Goal: Information Seeking & Learning: Learn about a topic

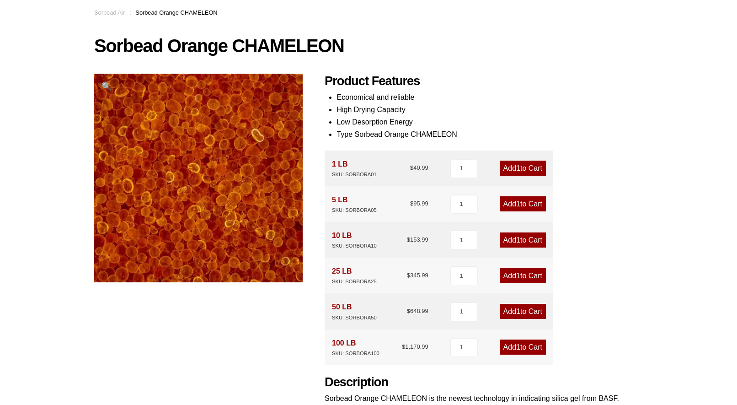
scroll to position [46, 0]
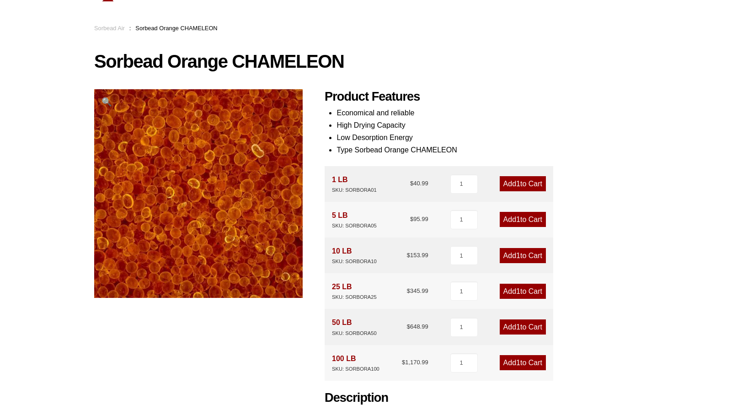
click at [408, 119] on li "Economical and reliable" at bounding box center [490, 113] width 306 height 12
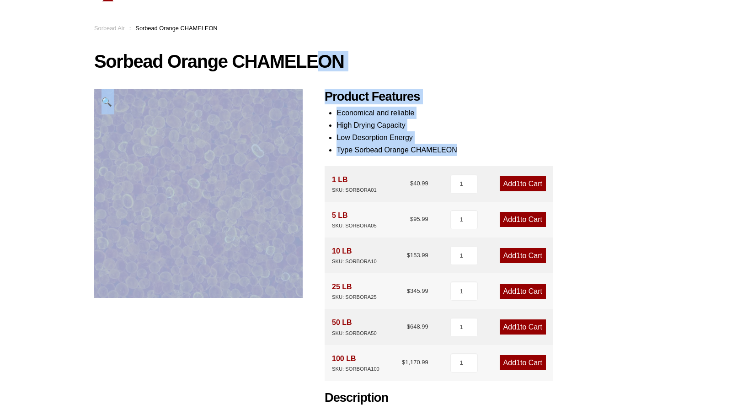
drag, startPoint x: 458, startPoint y: 150, endPoint x: 324, endPoint y: 90, distance: 146.2
click at [324, 90] on div "Sorbead Orange CHAMELEON 🔍 Product Features Economical and reliable High Drying…" at bounding box center [368, 312] width 549 height 520
drag, startPoint x: 324, startPoint y: 90, endPoint x: 340, endPoint y: 101, distance: 19.2
drag, startPoint x: 340, startPoint y: 101, endPoint x: 393, endPoint y: 83, distance: 55.5
click at [393, 83] on div "Sorbead Orange CHAMELEON 🔍 Product Features Economical and reliable High Drying…" at bounding box center [368, 312] width 549 height 520
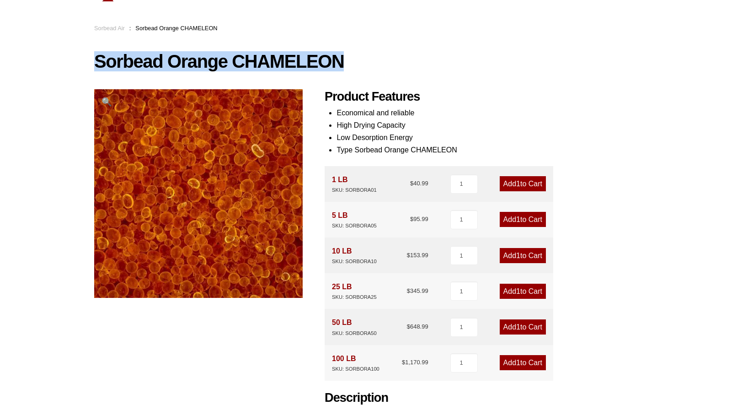
drag, startPoint x: 97, startPoint y: 58, endPoint x: 338, endPoint y: 61, distance: 241.5
click at [338, 61] on h1 "Sorbead Orange CHAMELEON" at bounding box center [368, 61] width 549 height 19
drag, startPoint x: 338, startPoint y: 61, endPoint x: 331, endPoint y: 61, distance: 7.3
copy h1 "Sorbead Orange CHAMELEON"
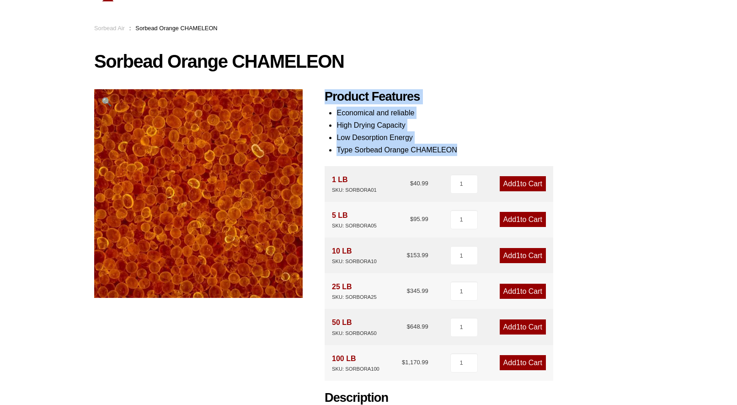
drag, startPoint x: 326, startPoint y: 92, endPoint x: 457, endPoint y: 150, distance: 143.3
click at [457, 150] on div "Product Features Economical and reliable High Drying Capacity Low Desorption En…" at bounding box center [484, 330] width 318 height 482
drag, startPoint x: 457, startPoint y: 150, endPoint x: 435, endPoint y: 150, distance: 21.5
copy div "Product Features Economical and reliable High Drying Capacity Low Desorption En…"
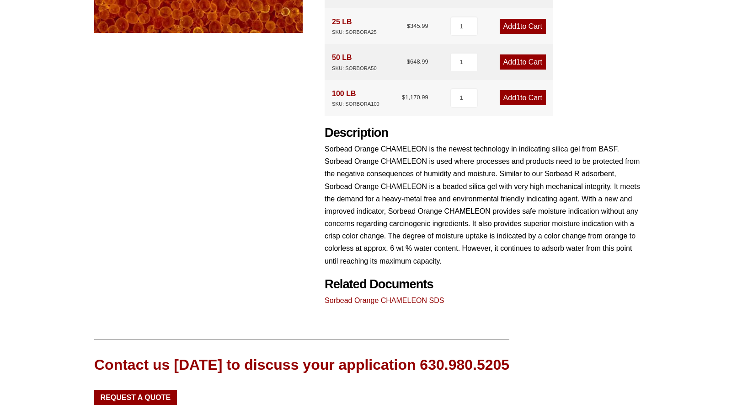
scroll to position [320, 0]
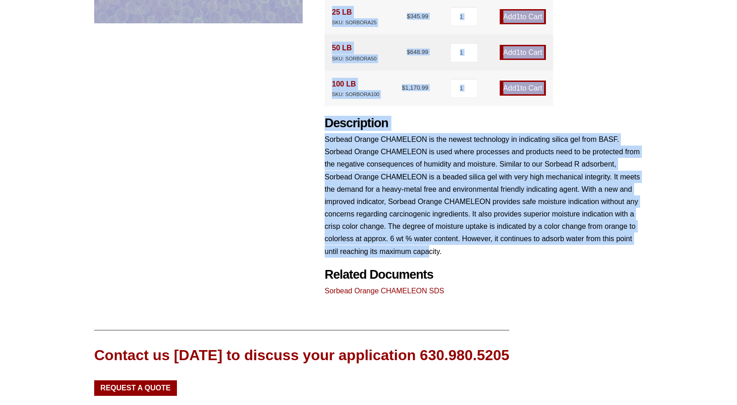
drag, startPoint x: 323, startPoint y: 119, endPoint x: 429, endPoint y: 247, distance: 165.7
click at [429, 247] on div "Sorbead Orange CHAMELEON 🔍 Product Features Economical and reliable High Drying…" at bounding box center [368, 37] width 549 height 520
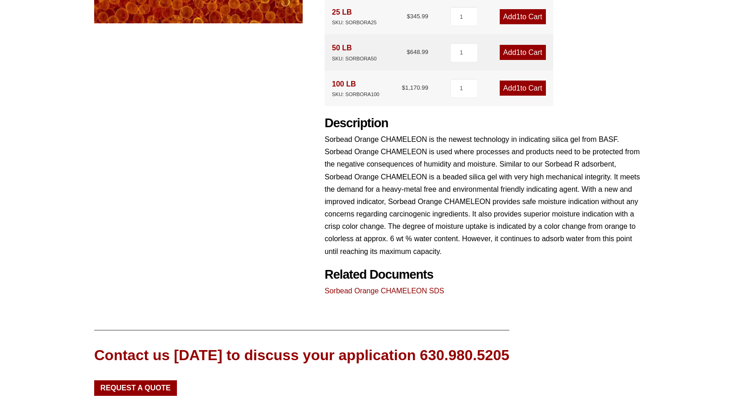
drag, startPoint x: 429, startPoint y: 247, endPoint x: 395, endPoint y: 267, distance: 39.6
click at [395, 267] on h2 "Related Documents" at bounding box center [484, 199] width 318 height 166
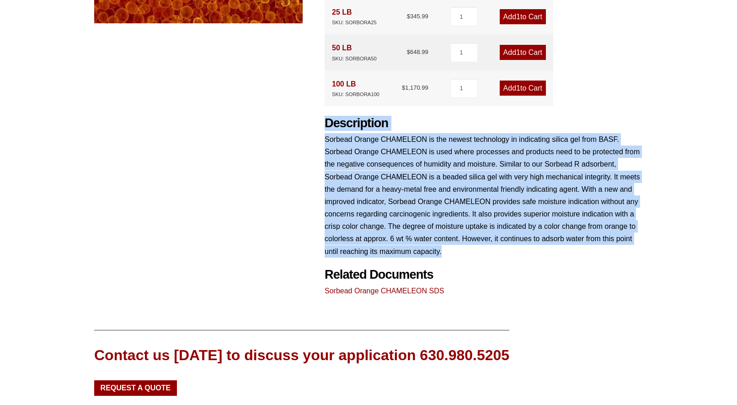
drag, startPoint x: 445, startPoint y: 251, endPoint x: 326, endPoint y: 125, distance: 173.7
click at [326, 125] on div "Description Sorbead Orange CHAMELEON is the newest technology in indicating sil…" at bounding box center [484, 187] width 318 height 142
drag, startPoint x: 326, startPoint y: 125, endPoint x: 339, endPoint y: 129, distance: 14.3
copy div "Description Sorbead Orange CHAMELEON is the newest technology in indicating sil…"
